Goal: Task Accomplishment & Management: Use online tool/utility

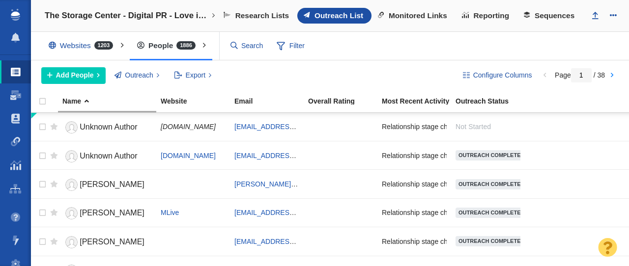
click at [13, 144] on span at bounding box center [16, 142] width 10 height 10
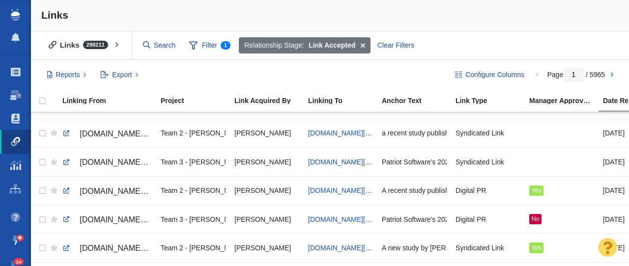
scroll to position [60, 0]
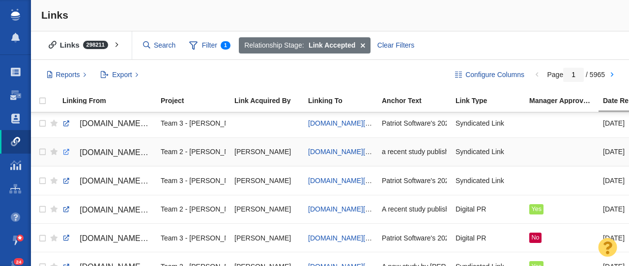
click at [66, 153] on link at bounding box center [66, 152] width 9 height 9
checkbox input "true"
click at [43, 153] on input "checkbox" at bounding box center [41, 153] width 15 height 22
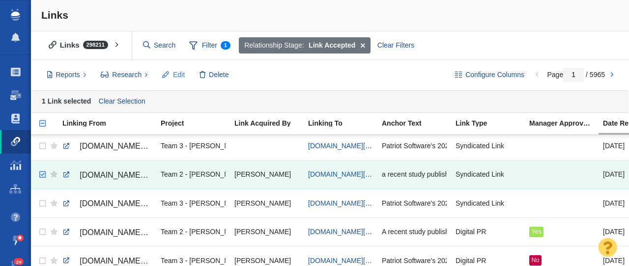
click at [175, 73] on span "Edit" at bounding box center [179, 75] width 12 height 10
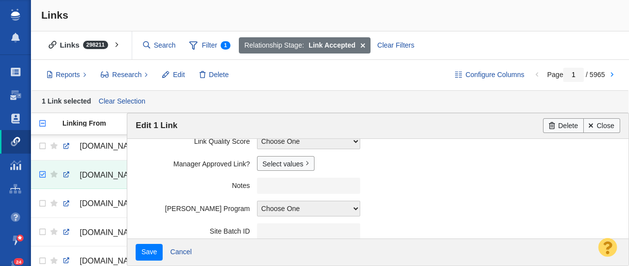
scroll to position [304, 0]
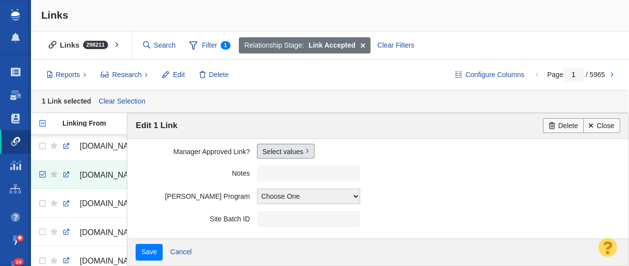
click at [276, 153] on link "Select values" at bounding box center [286, 151] width 58 height 15
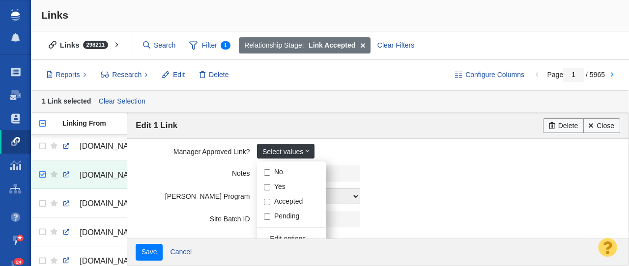
click at [266, 188] on input "Yes" at bounding box center [267, 187] width 6 height 6
checkbox input "true"
click at [180, 175] on label "Notes" at bounding box center [196, 172] width 121 height 12
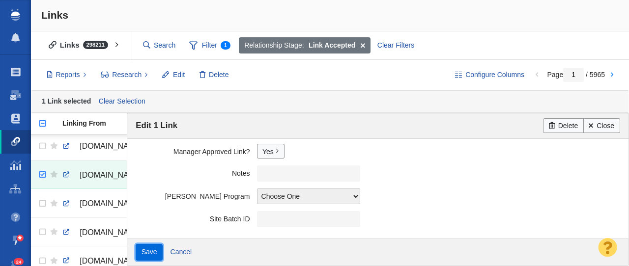
click at [154, 256] on input "Save" at bounding box center [149, 252] width 27 height 17
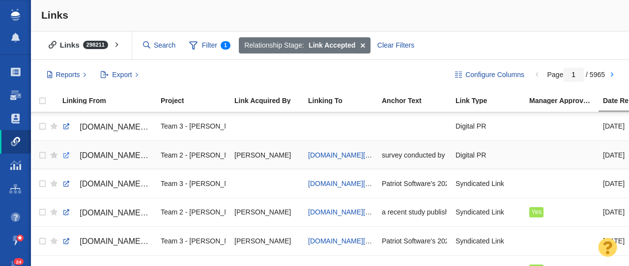
click at [65, 155] on link at bounding box center [66, 155] width 9 height 9
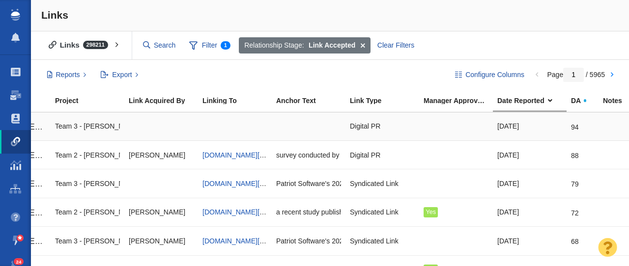
scroll to position [0, 0]
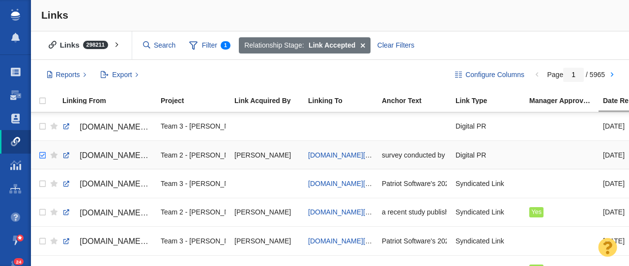
checkbox input "true"
click at [43, 157] on input "checkbox" at bounding box center [41, 156] width 15 height 22
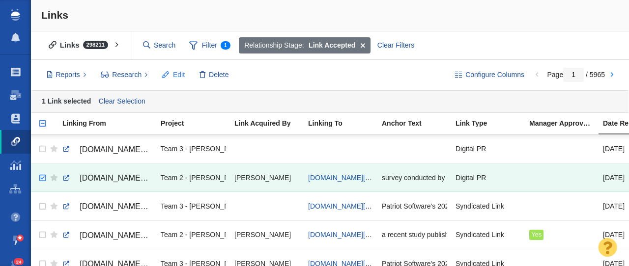
click at [175, 73] on span "Edit" at bounding box center [179, 75] width 12 height 10
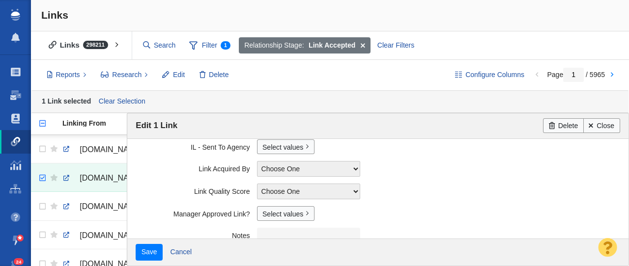
scroll to position [305, 0]
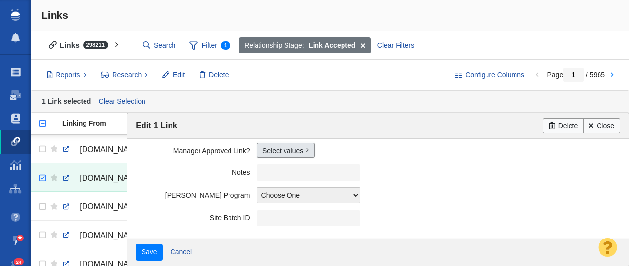
click at [271, 148] on link "Select values" at bounding box center [286, 150] width 58 height 15
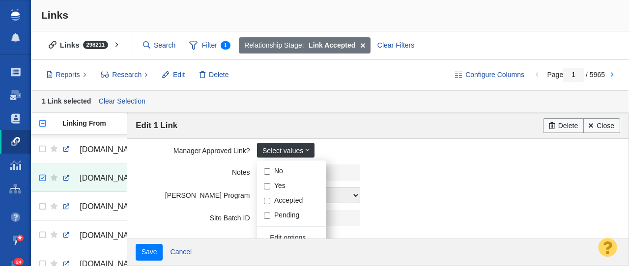
click at [267, 188] on input "Yes" at bounding box center [267, 186] width 6 height 6
checkbox input "true"
click at [150, 171] on label "Notes" at bounding box center [196, 171] width 121 height 12
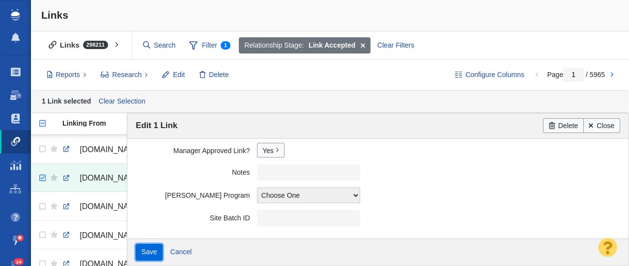
click at [146, 257] on input "Save" at bounding box center [149, 252] width 27 height 17
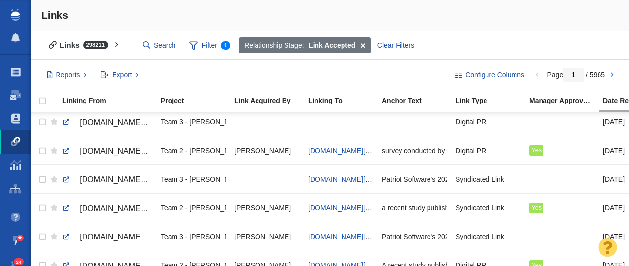
scroll to position [0, 0]
